Goal: Check status: Check status

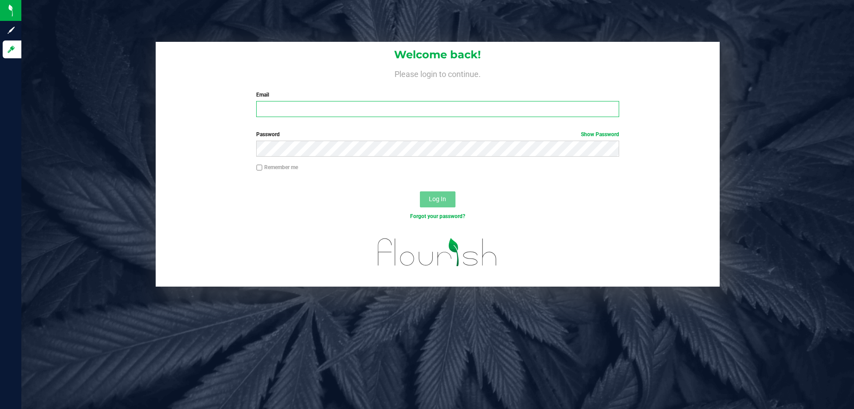
click at [281, 112] on input "Email" at bounding box center [437, 109] width 363 height 16
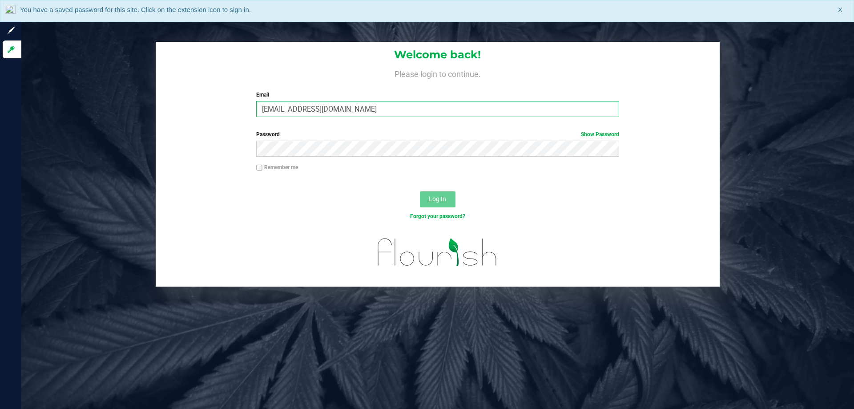
type input "[EMAIL_ADDRESS][DOMAIN_NAME]"
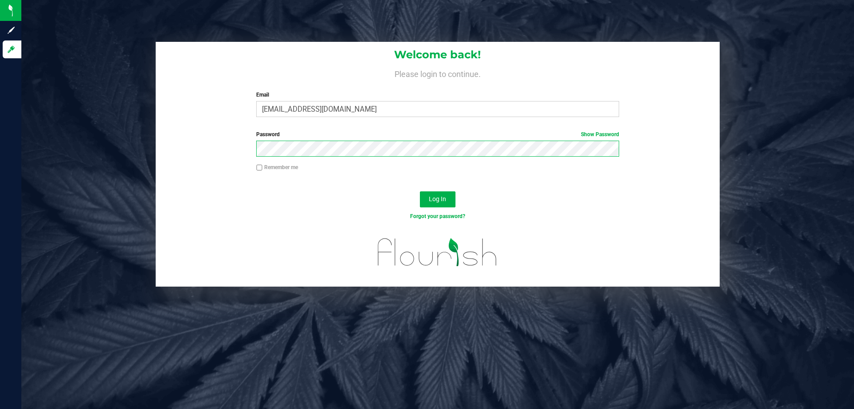
click at [420, 191] on button "Log In" at bounding box center [438, 199] width 36 height 16
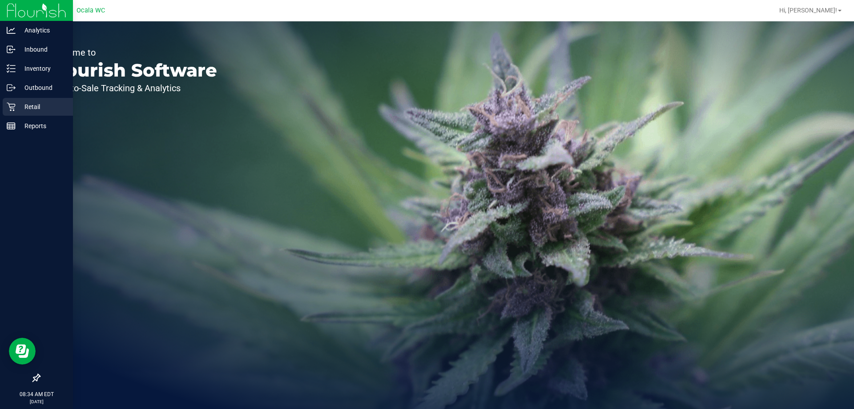
click at [33, 104] on p "Retail" at bounding box center [42, 106] width 53 height 11
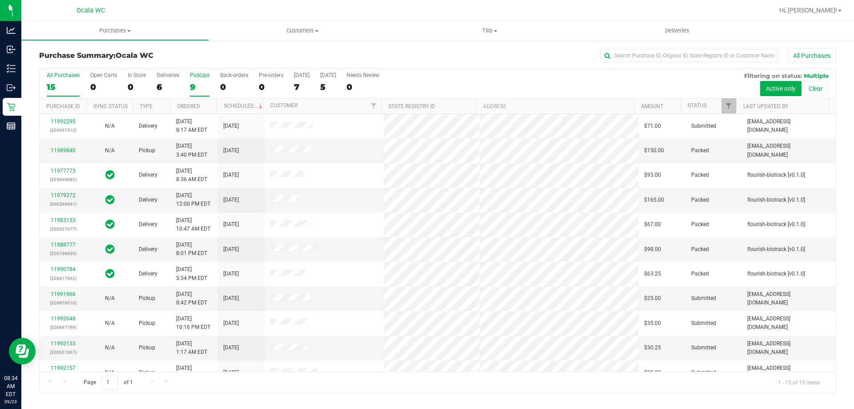
click at [192, 88] on div "9" at bounding box center [200, 87] width 20 height 10
click at [0, 0] on input "PickUps 9" at bounding box center [0, 0] width 0 height 0
